Goal: Information Seeking & Learning: Learn about a topic

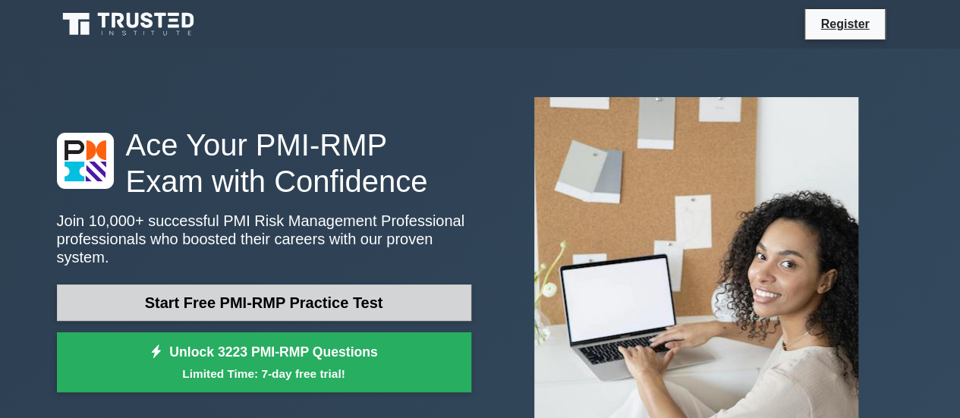
click at [249, 301] on link "Start Free PMI-RMP Practice Test" at bounding box center [264, 303] width 414 height 36
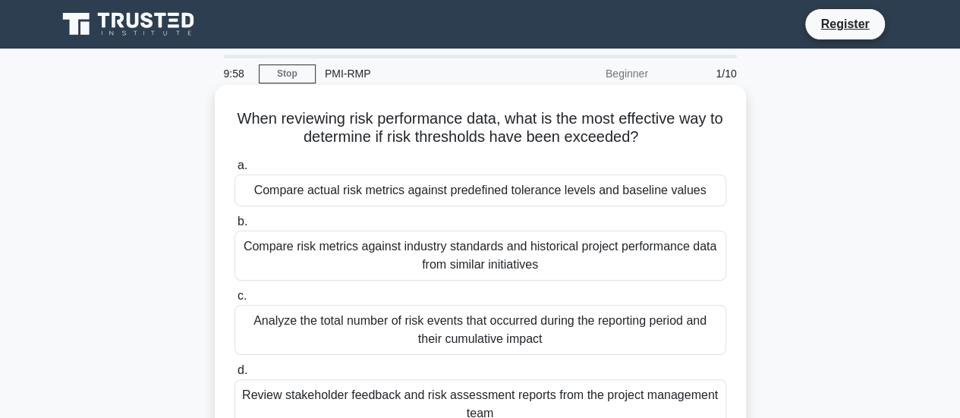
click at [258, 118] on h5 "When reviewing risk performance data, what is the most effective way to determi…" at bounding box center [480, 128] width 495 height 38
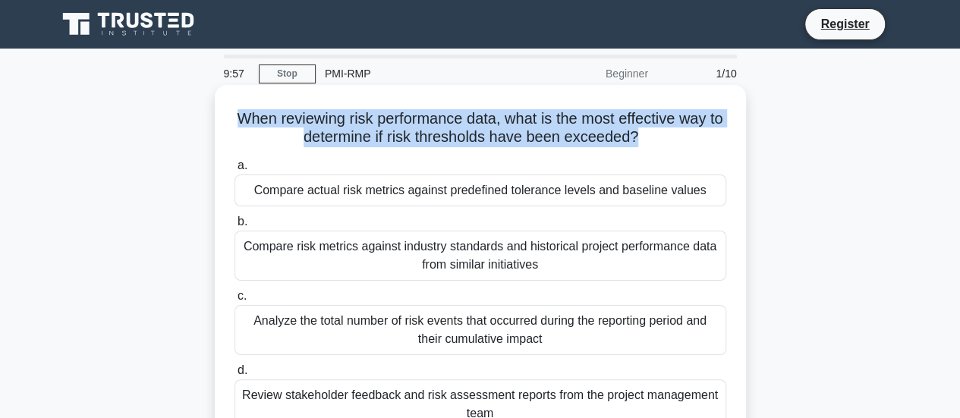
click at [258, 118] on h5 "When reviewing risk performance data, what is the most effective way to determi…" at bounding box center [480, 128] width 495 height 38
click at [348, 115] on h5 "When reviewing risk performance data, what is the most effective way to determi…" at bounding box center [480, 128] width 495 height 38
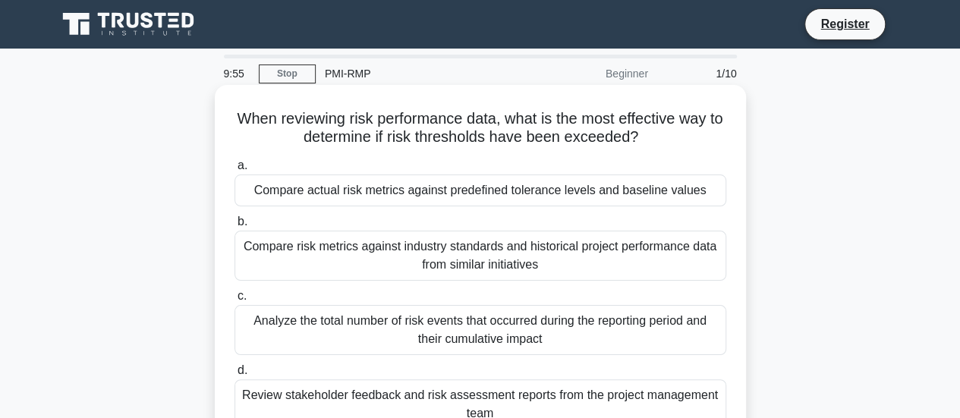
click at [348, 115] on h5 "When reviewing risk performance data, what is the most effective way to determi…" at bounding box center [480, 128] width 495 height 38
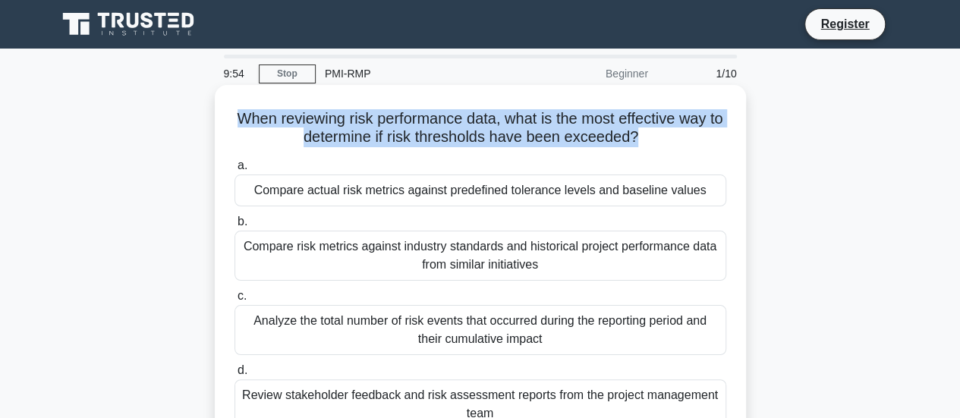
click at [348, 115] on h5 "When reviewing risk performance data, what is the most effective way to determi…" at bounding box center [480, 128] width 495 height 38
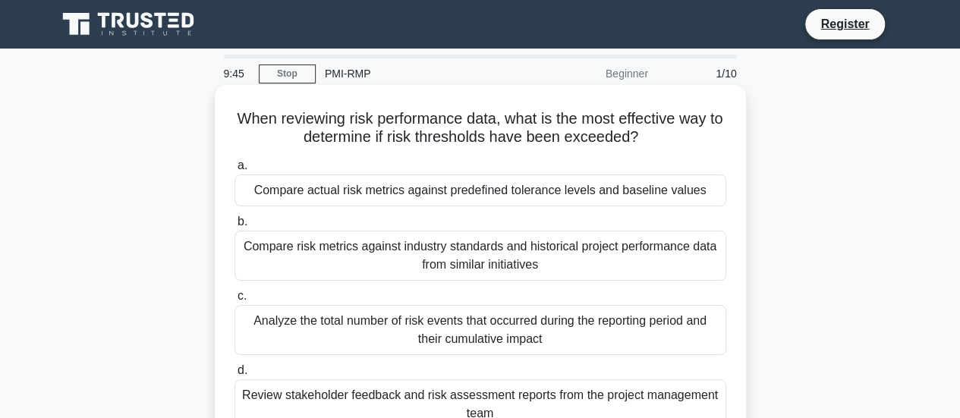
click at [337, 196] on div "Compare actual risk metrics against predefined tolerance levels and baseline va…" at bounding box center [481, 191] width 492 height 32
click at [235, 171] on input "a. Compare actual risk metrics against predefined tolerance levels and baseline…" at bounding box center [235, 166] width 0 height 10
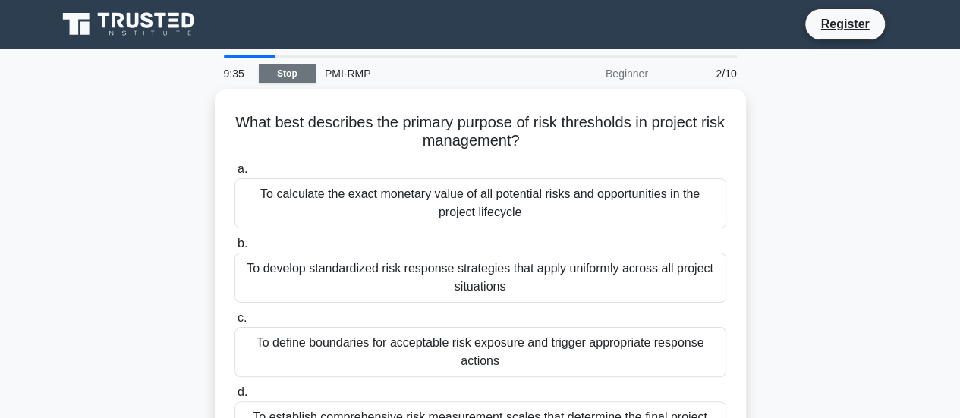
click at [298, 75] on link "Stop" at bounding box center [287, 74] width 57 height 19
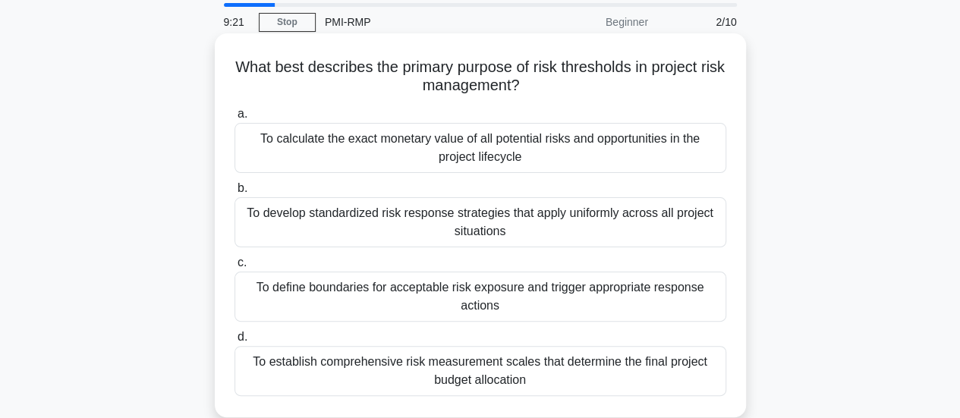
scroll to position [76, 0]
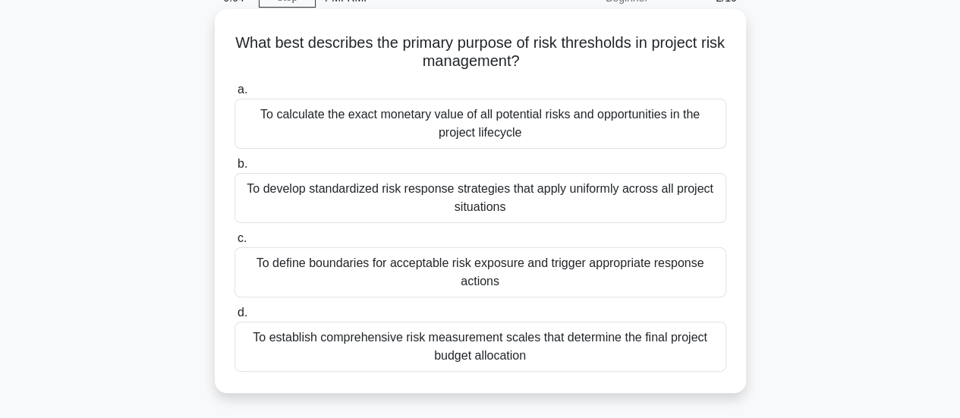
click at [369, 273] on div "To define boundaries for acceptable risk exposure and trigger appropriate respo…" at bounding box center [481, 272] width 492 height 50
click at [235, 244] on input "c. To define boundaries for acceptable risk exposure and trigger appropriate re…" at bounding box center [235, 239] width 0 height 10
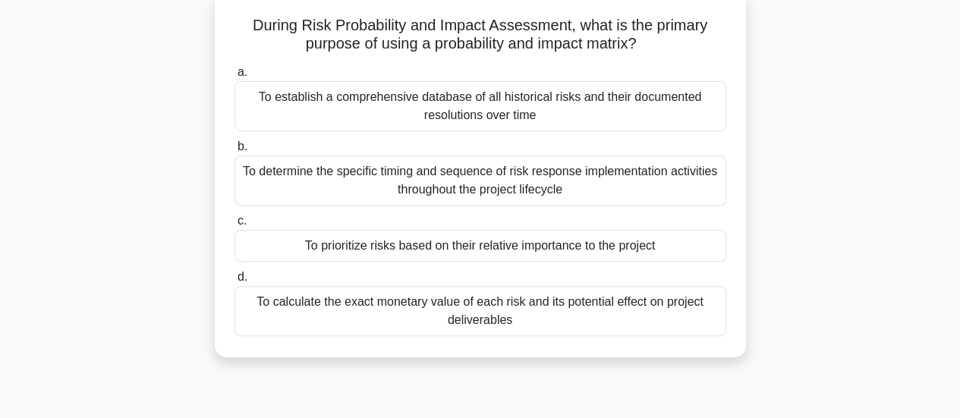
scroll to position [228, 0]
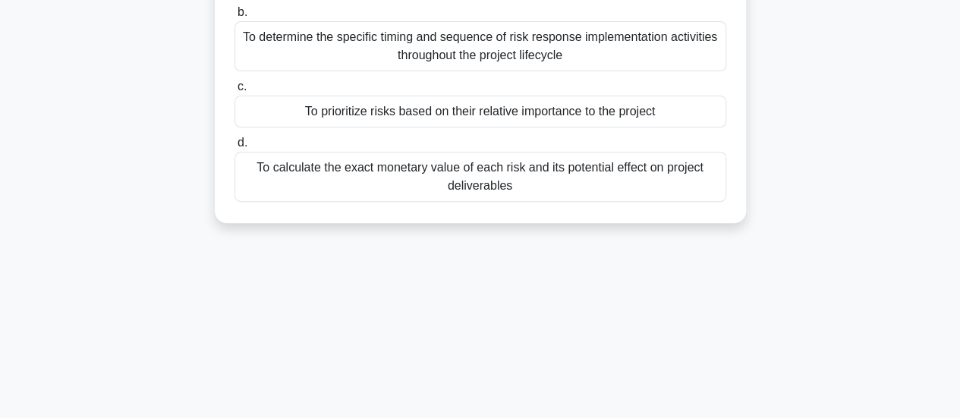
click at [378, 118] on div "To prioritize risks based on their relative importance to the project" at bounding box center [481, 112] width 492 height 32
click at [235, 92] on input "c. To prioritize risks based on their relative importance to the project" at bounding box center [235, 87] width 0 height 10
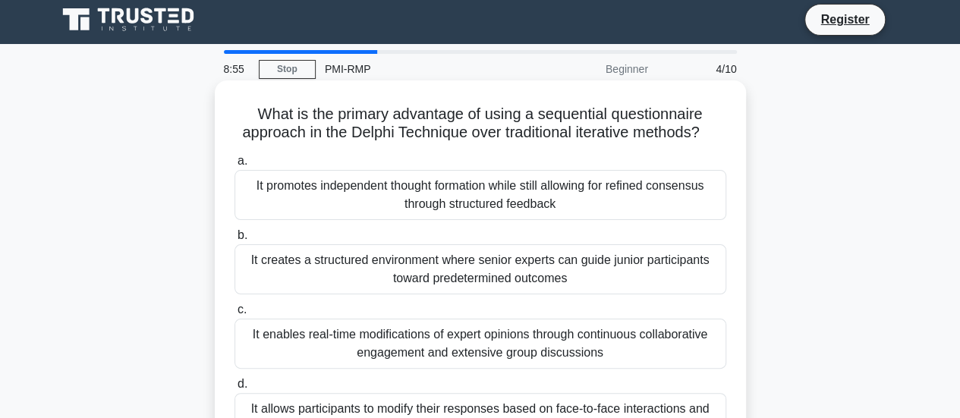
scroll to position [0, 0]
